Goal: Transaction & Acquisition: Purchase product/service

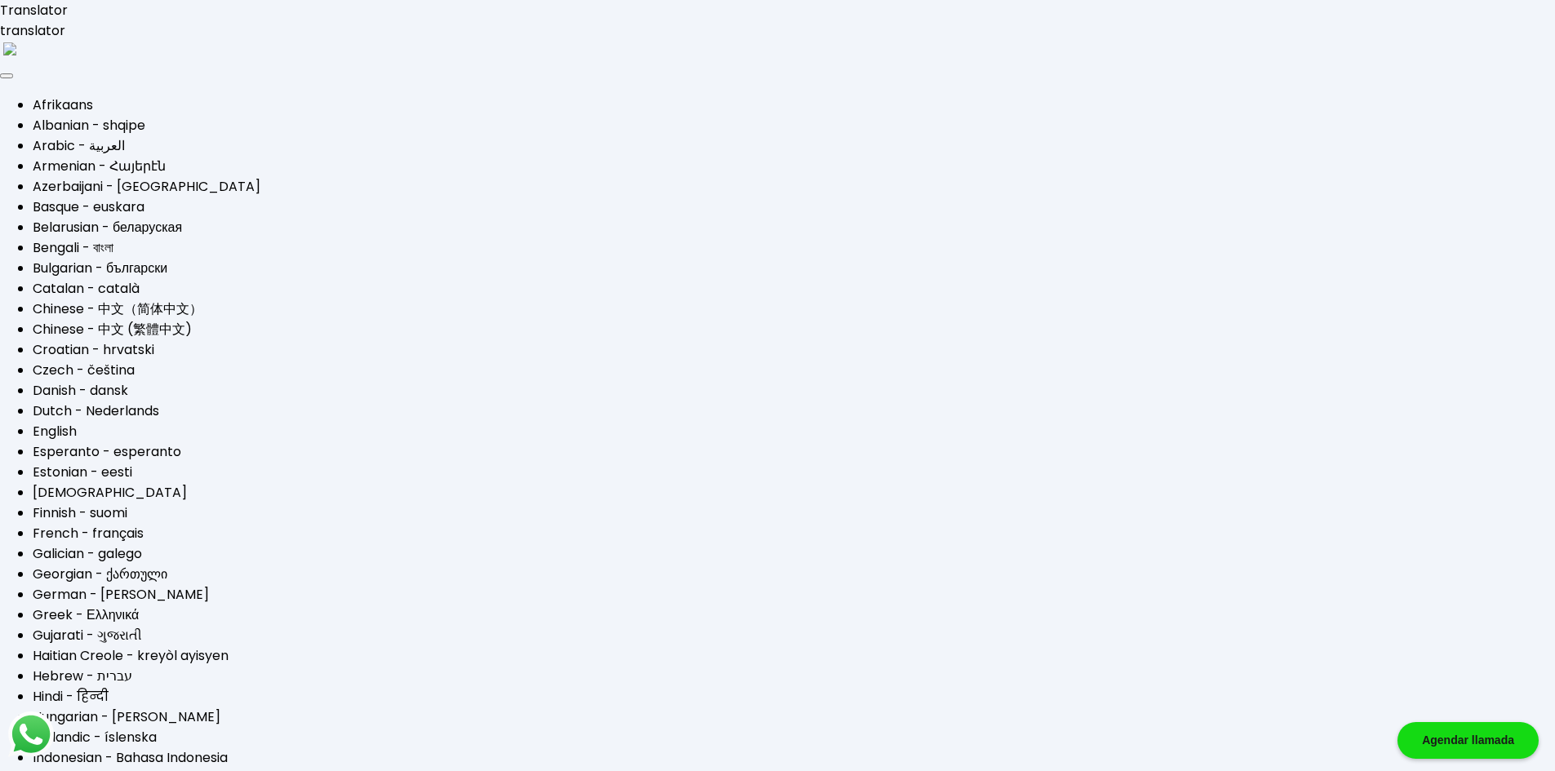
type input "[EMAIL_ADDRESS][DOMAIN_NAME]"
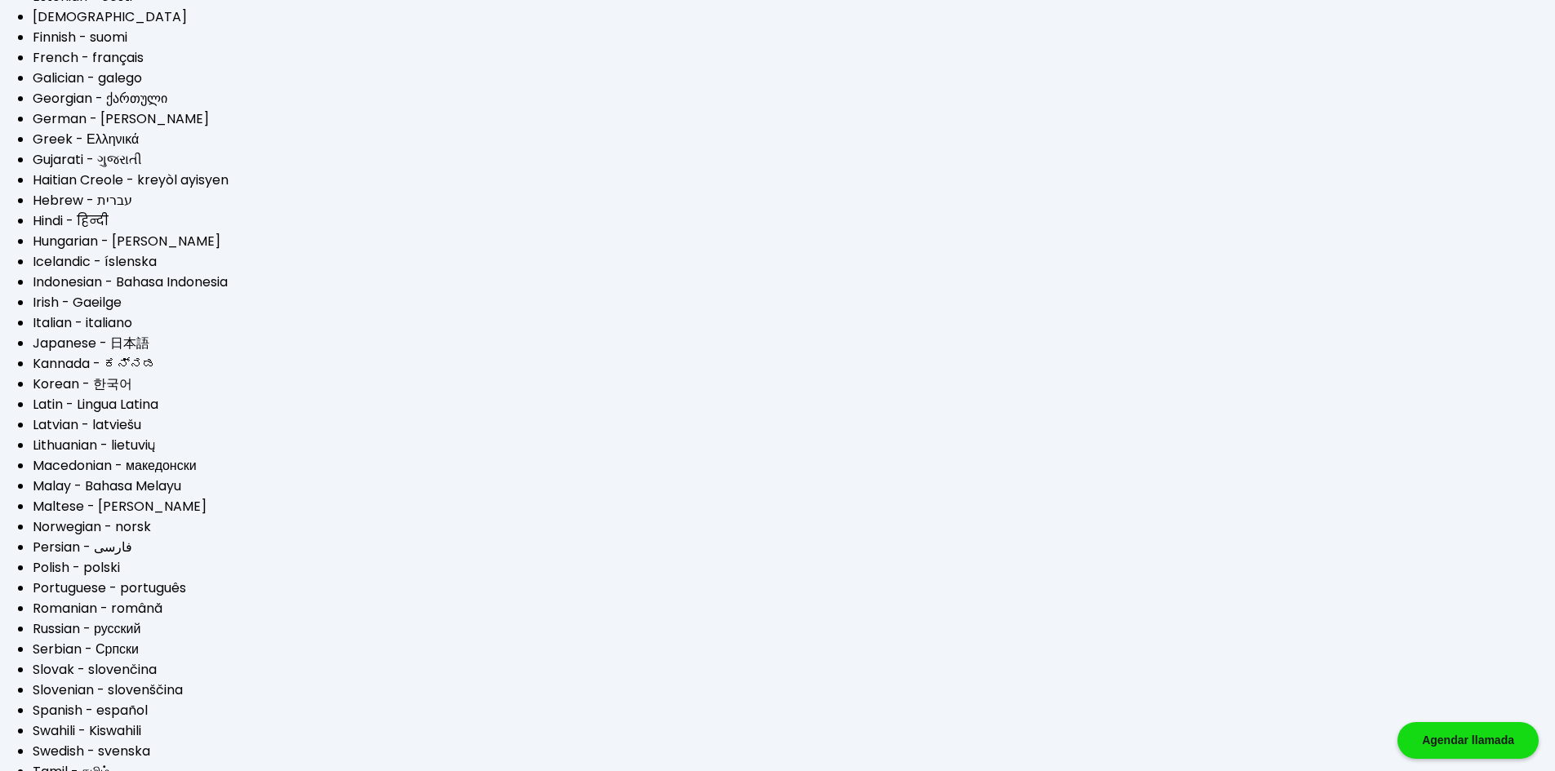
scroll to position [344, 0]
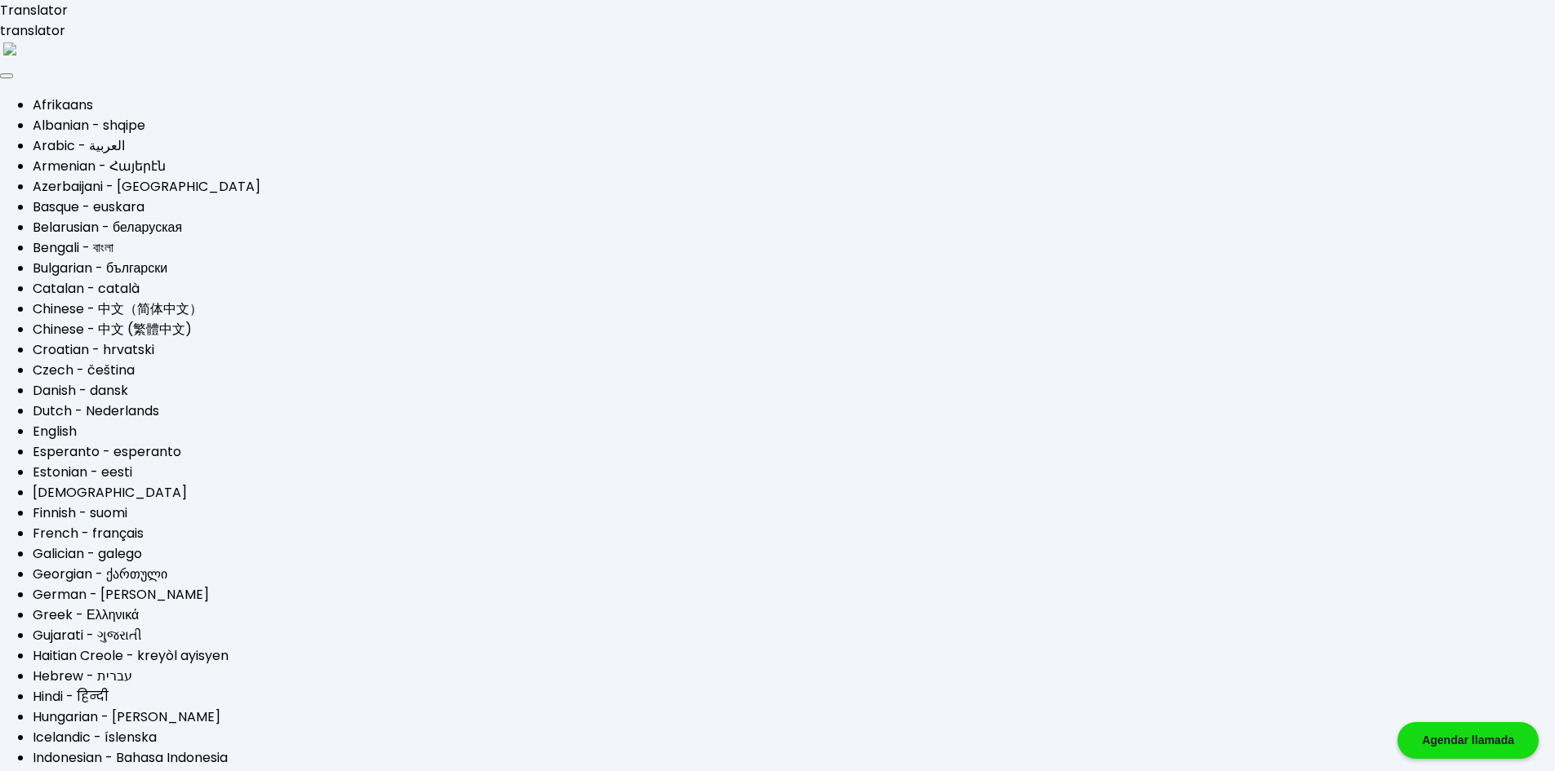
type input "$50,000"
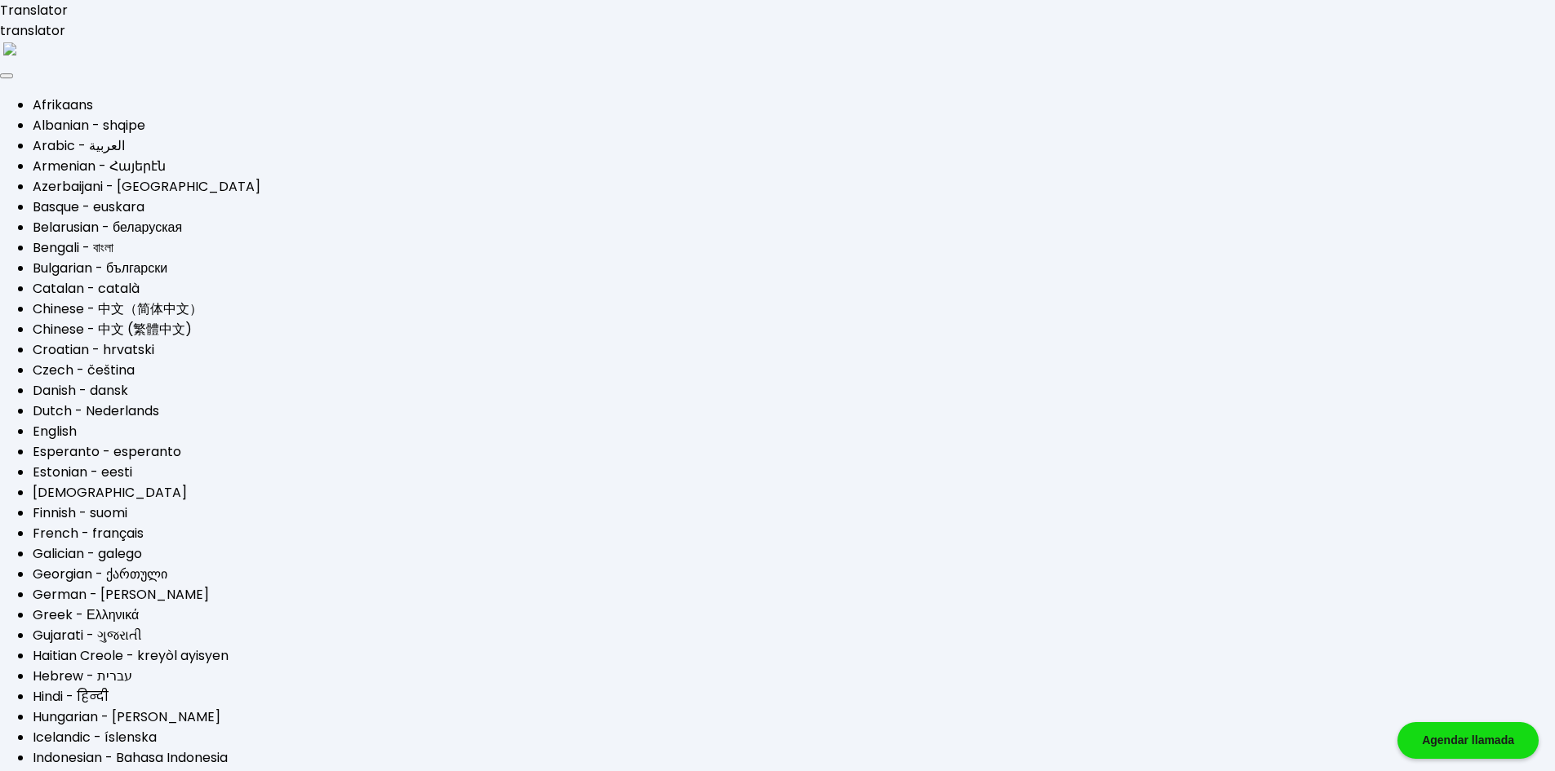
scroll to position [191, 0]
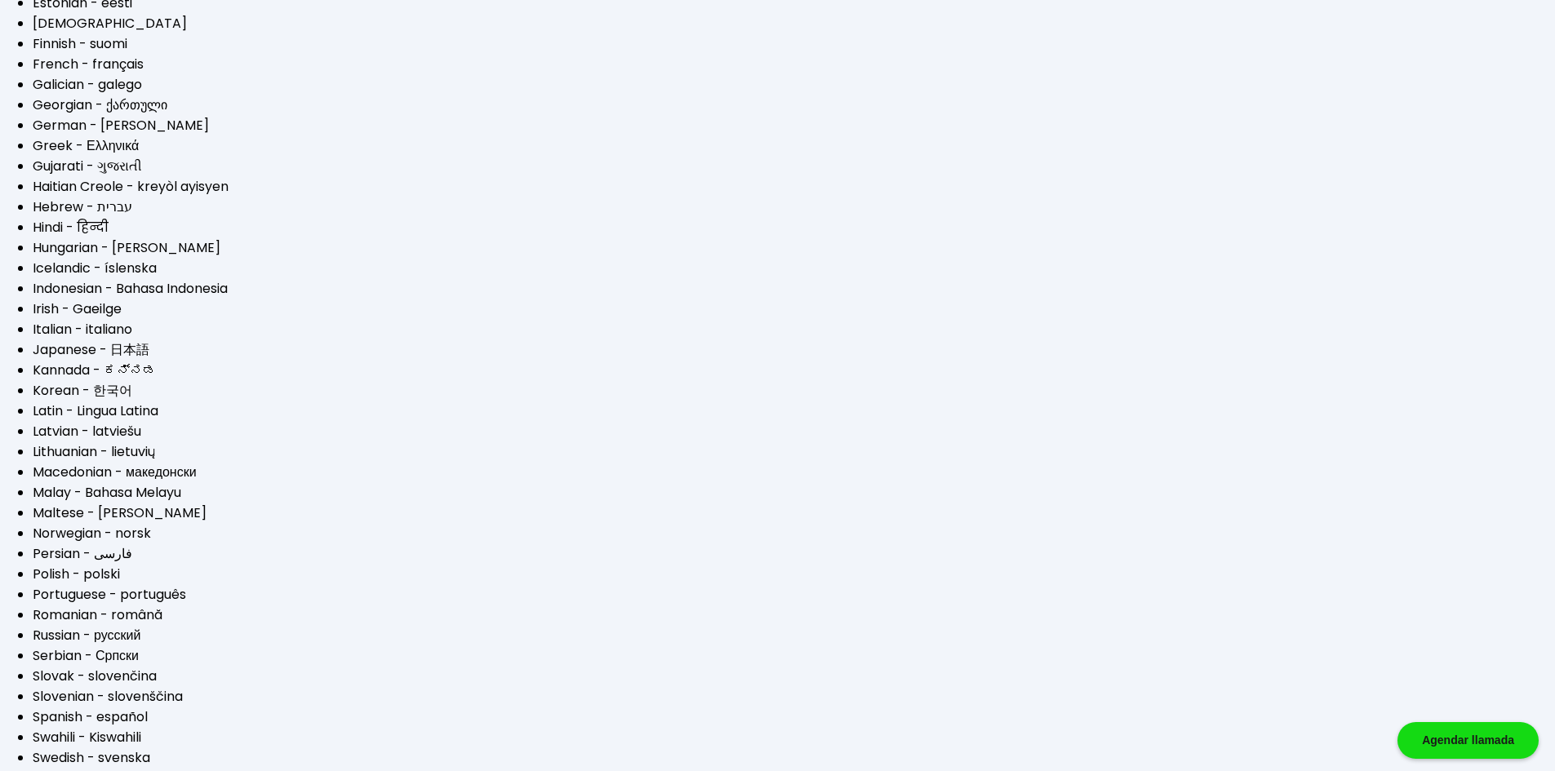
scroll to position [278, 0]
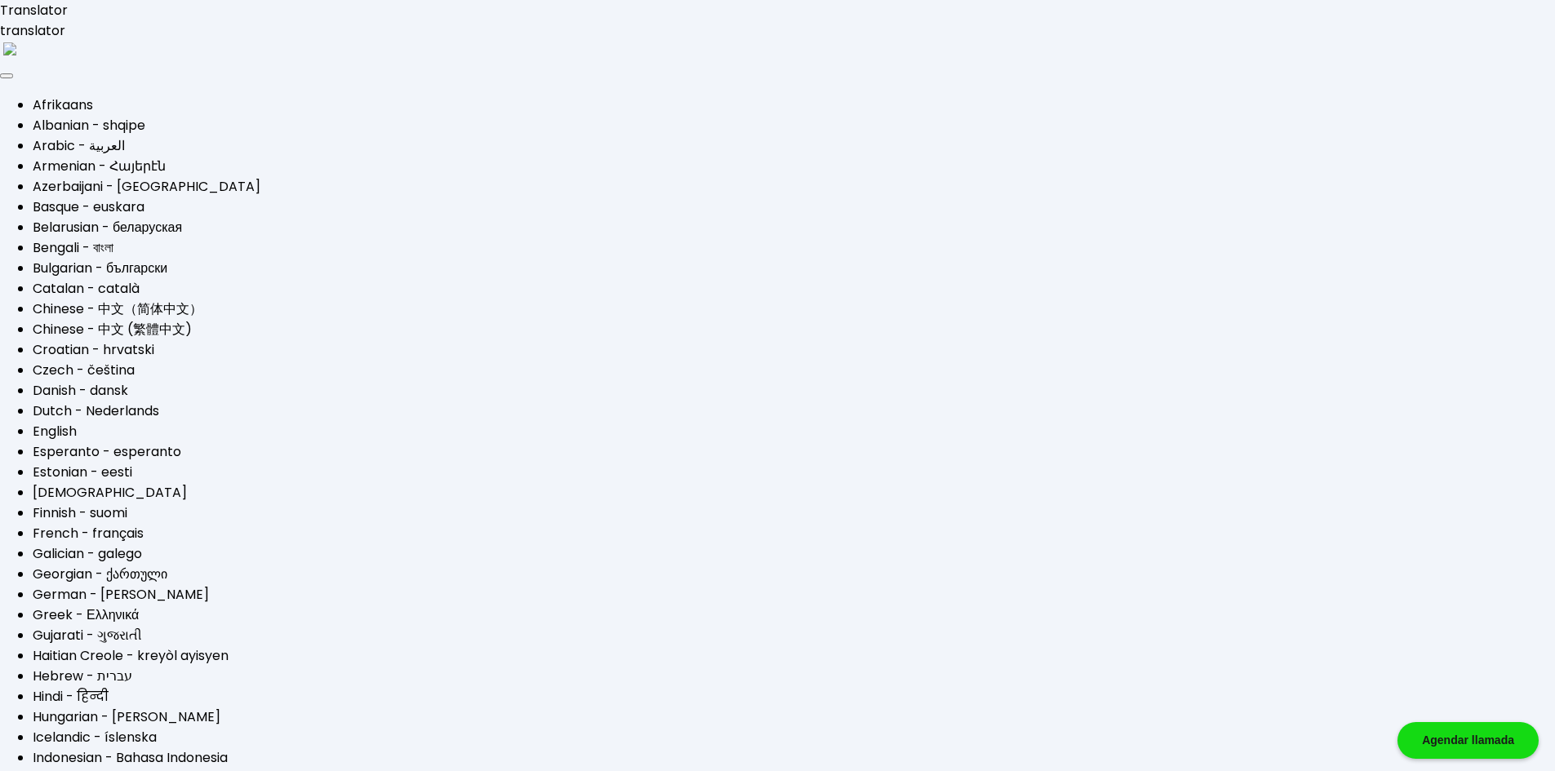
scroll to position [190, 0]
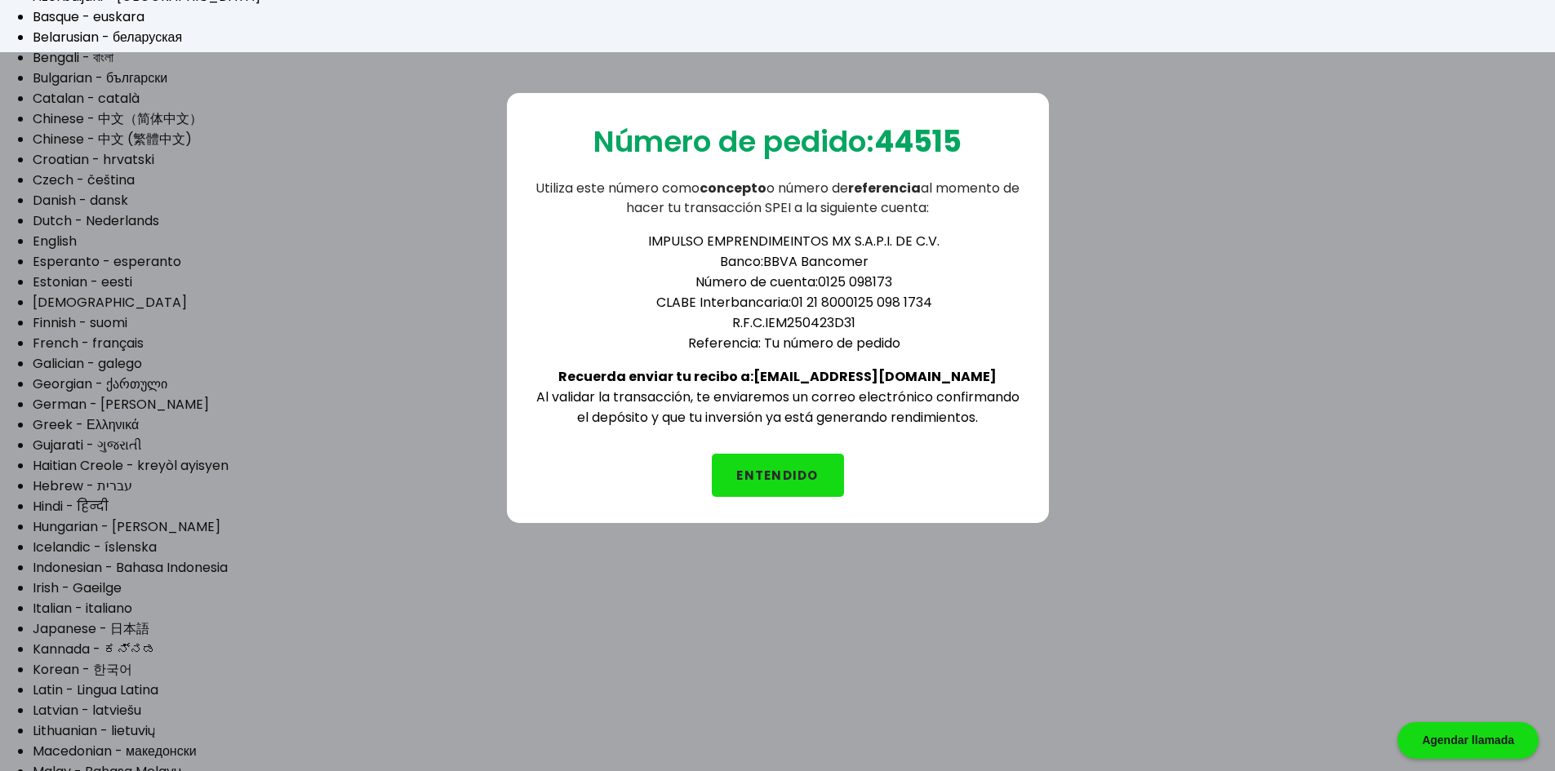
click at [918, 147] on b "44515" at bounding box center [917, 142] width 87 height 42
click at [940, 111] on div "Número de pedido: 44515 Utiliza este número como concepto o número de referenci…" at bounding box center [778, 308] width 542 height 430
click at [912, 137] on b "44515" at bounding box center [917, 142] width 87 height 42
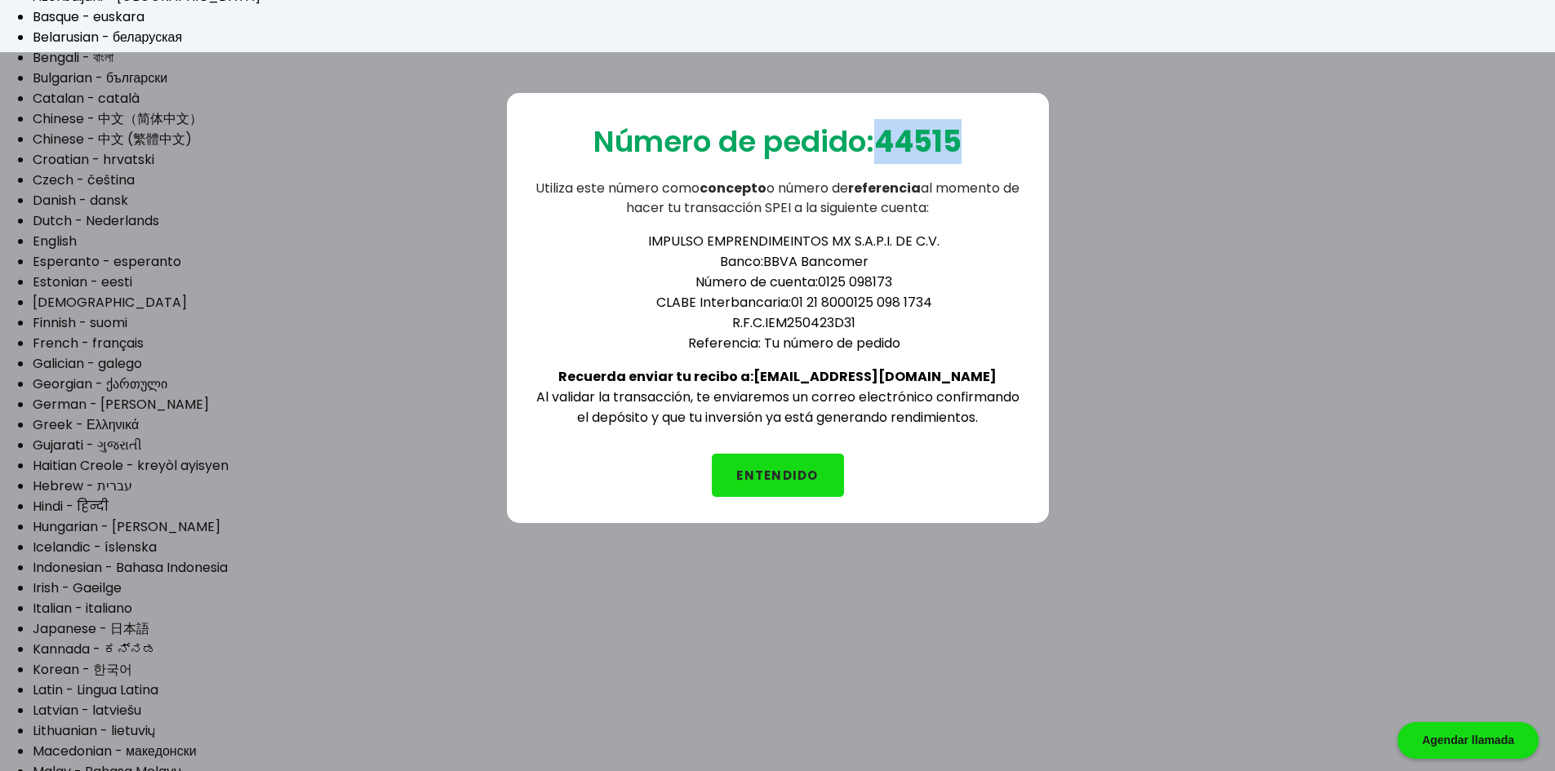
copy b "44515"
drag, startPoint x: 942, startPoint y: 376, endPoint x: 801, endPoint y: 371, distance: 141.3
click at [801, 371] on div "IMPULSO EMPRENDIMEINTOS MX S.A.P.I. DE C.V. Banco: BBVA Bancomer Número de cuen…" at bounding box center [778, 323] width 490 height 210
copy b "[EMAIL_ADDRESS][DOMAIN_NAME]"
click at [927, 147] on b "44515" at bounding box center [917, 142] width 87 height 42
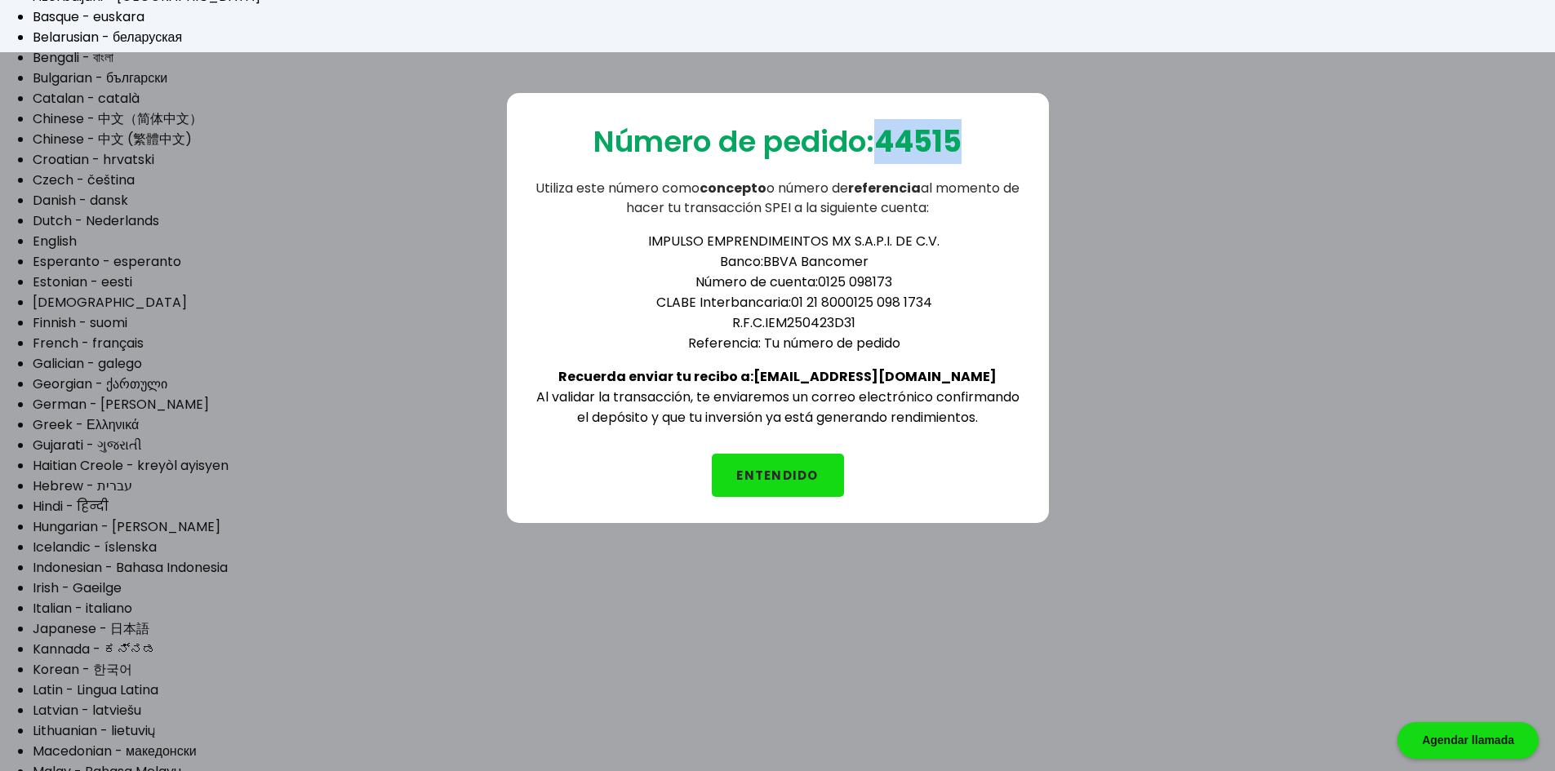
click at [927, 147] on b "44515" at bounding box center [917, 142] width 87 height 42
copy b "44515"
click at [611, 438] on div "Número de pedido: 44515 Utiliza este número como concepto o número de referenci…" at bounding box center [778, 308] width 542 height 430
click at [786, 473] on button "ENTENDIDO" at bounding box center [778, 475] width 132 height 43
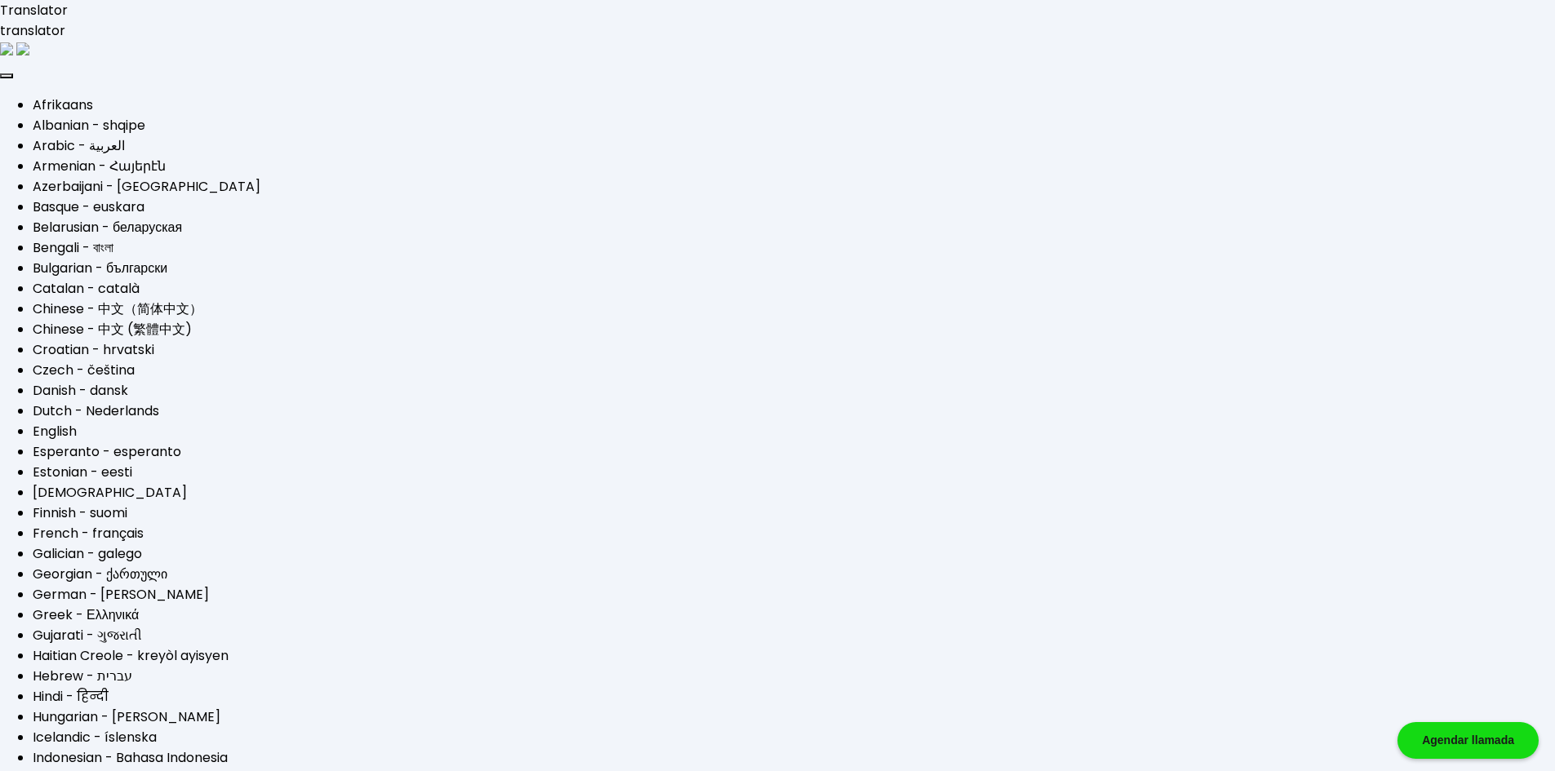
type input "[EMAIL_ADDRESS][DOMAIN_NAME]"
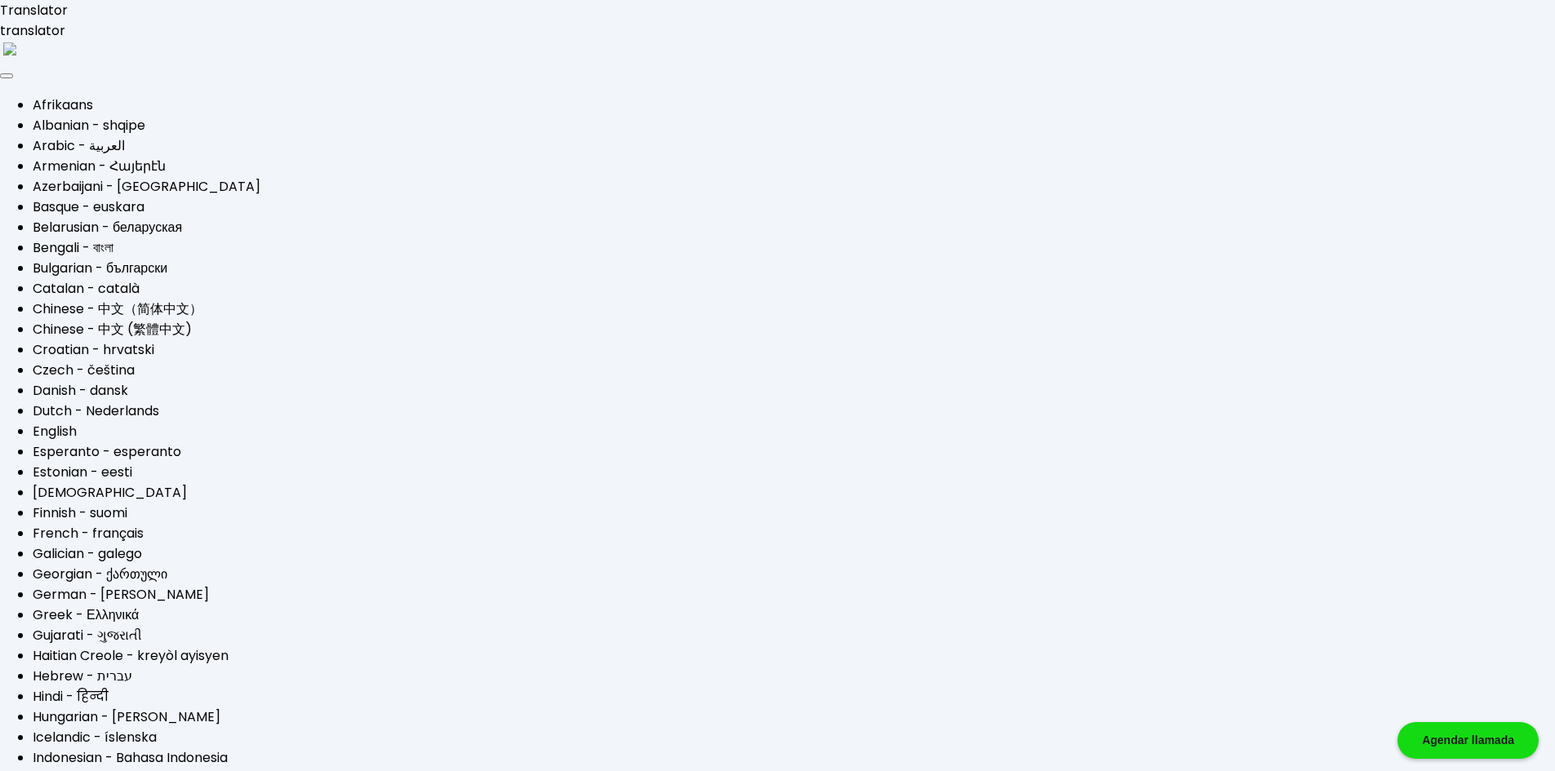
select select "Scotiabank"
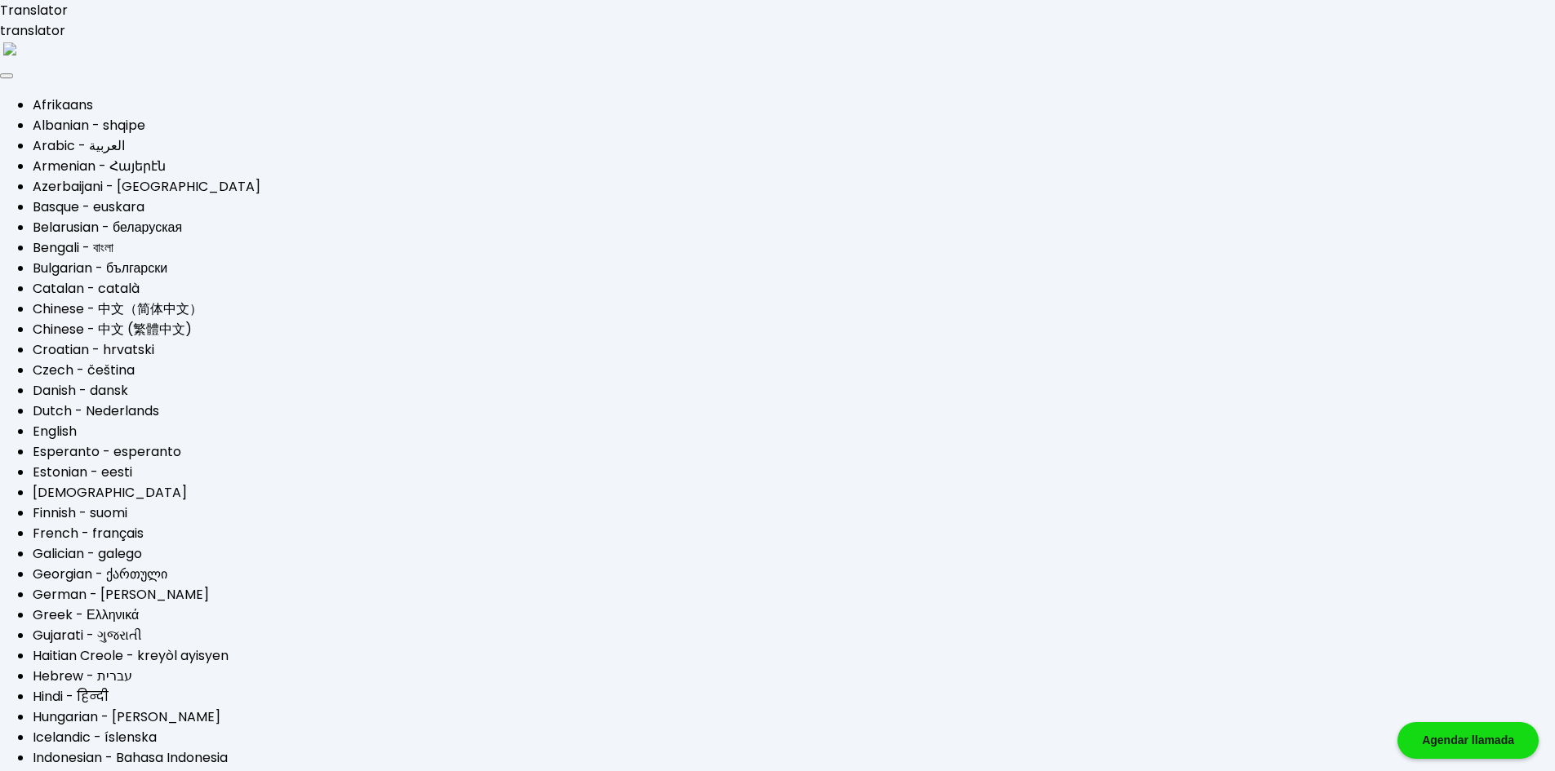
type input "[EMAIL_ADDRESS][DOMAIN_NAME]"
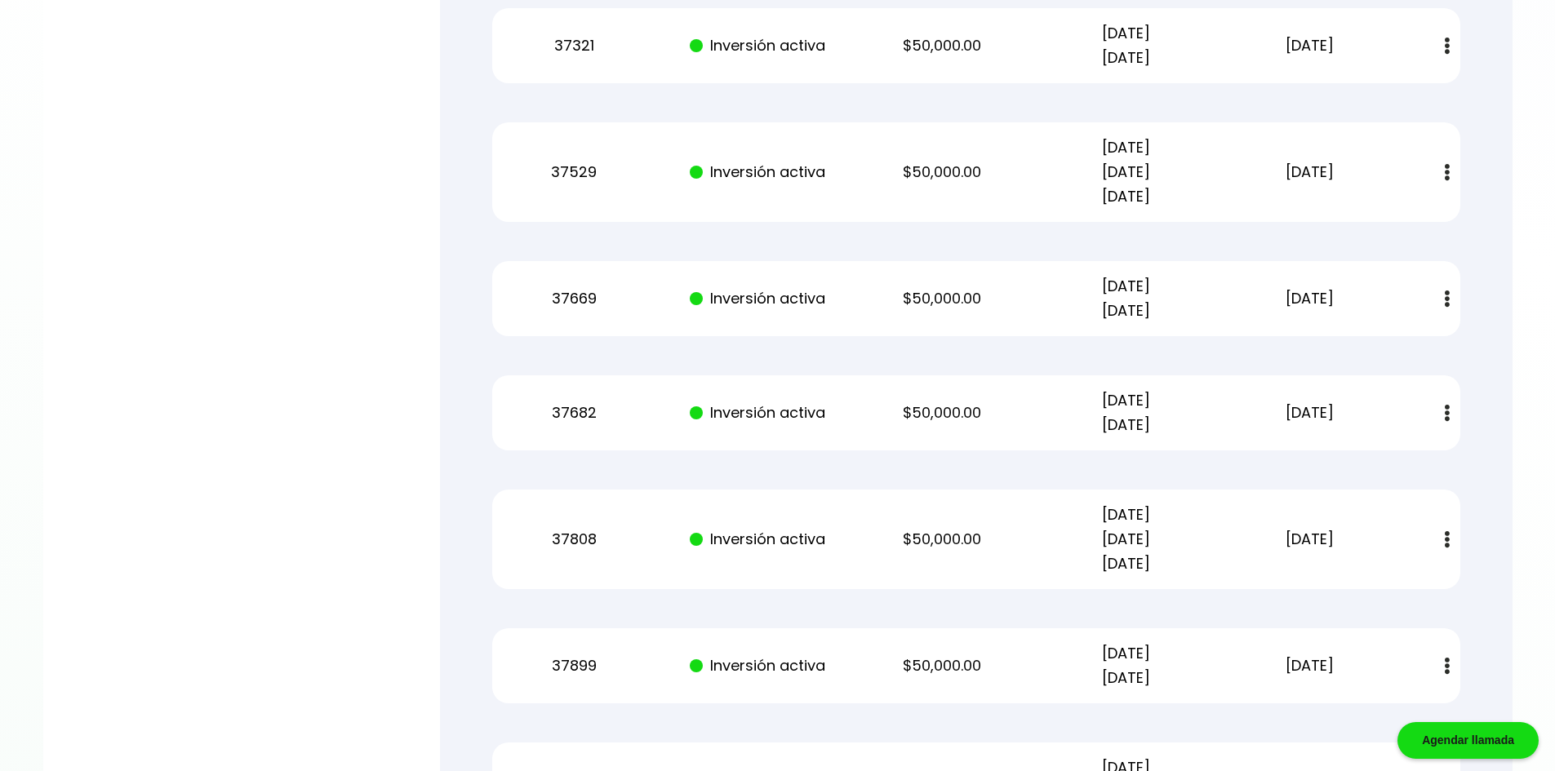
scroll to position [4909, 0]
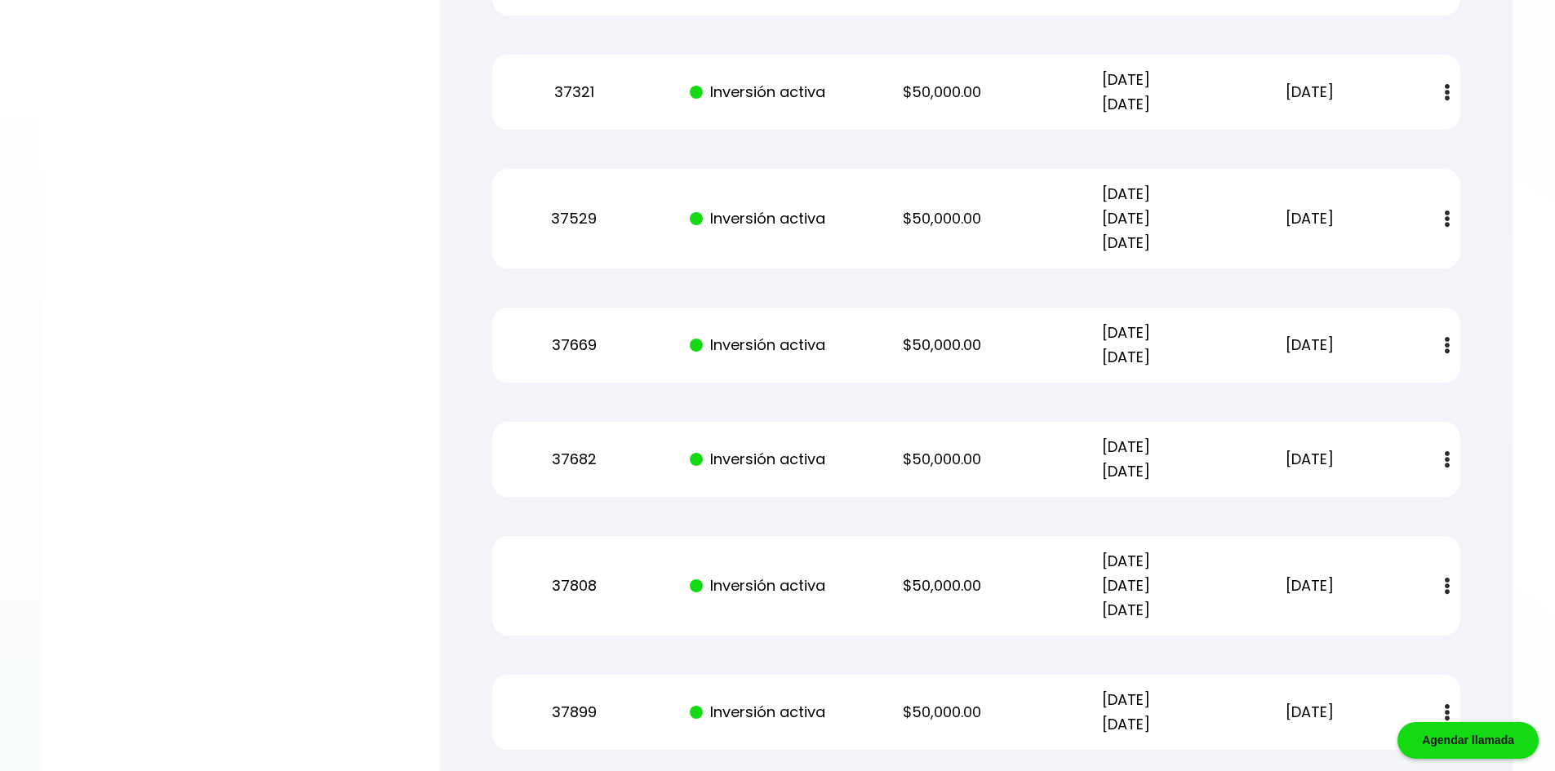
scroll to position [3957, 0]
